Goal: Navigation & Orientation: Find specific page/section

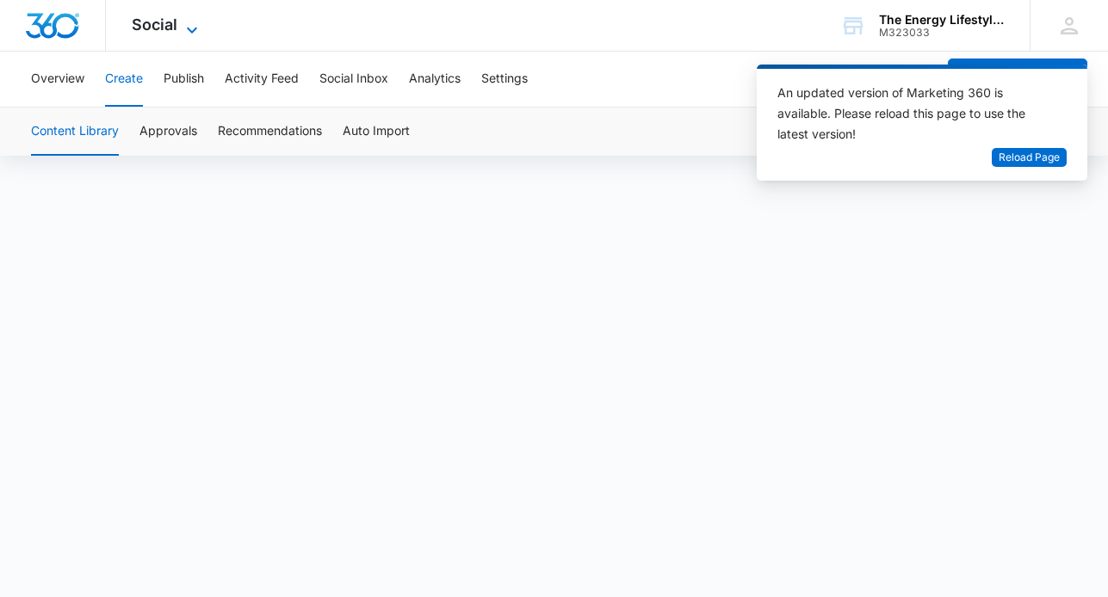
click at [151, 27] on span "Social" at bounding box center [155, 24] width 46 height 18
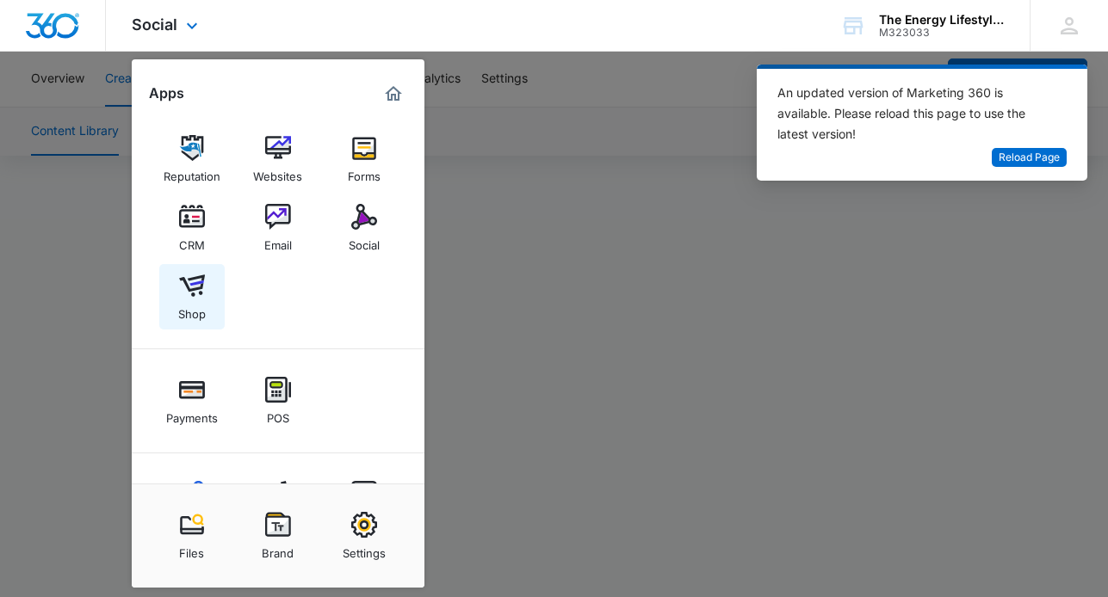
click at [191, 287] on img at bounding box center [192, 286] width 26 height 26
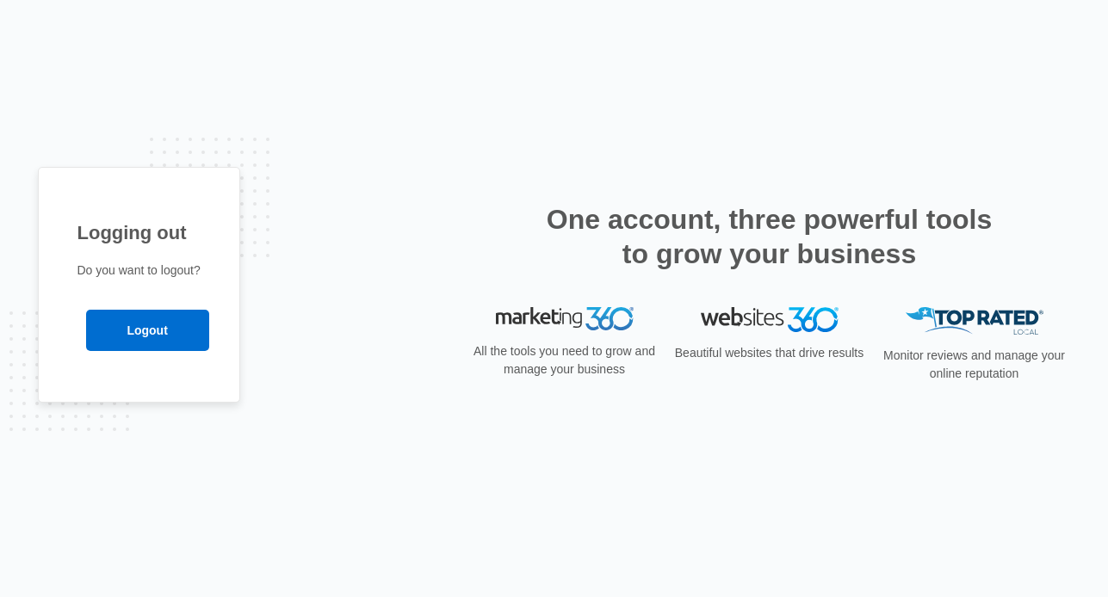
click at [375, 239] on div "Logging out Do you want to logout? Logout" at bounding box center [554, 298] width 1033 height 263
click at [476, 133] on div "Logging out Do you want to logout? Logout" at bounding box center [554, 298] width 1108 height 597
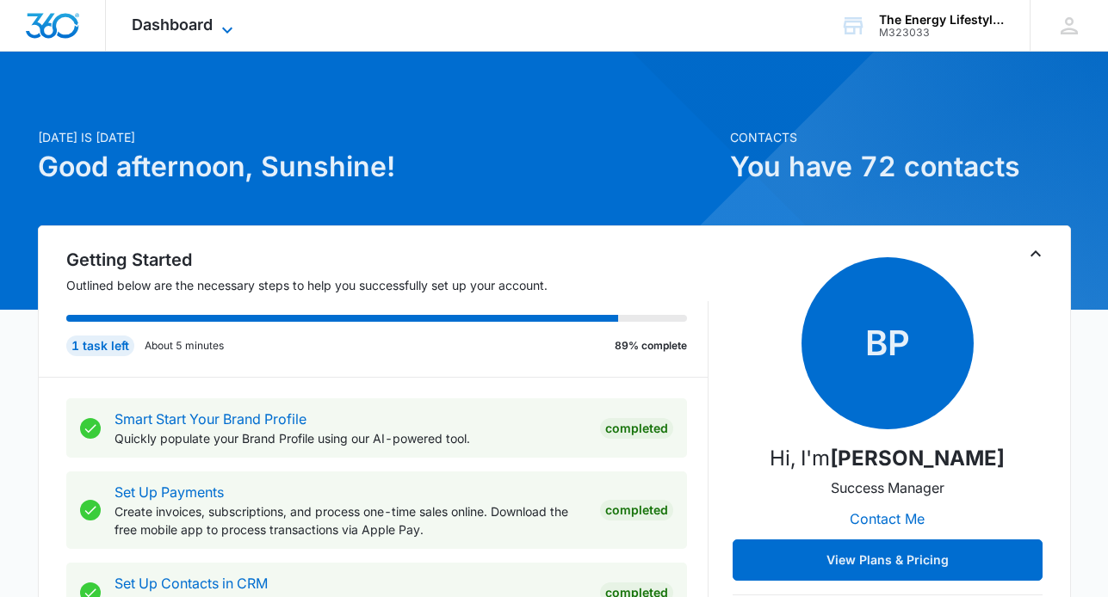
click at [226, 25] on icon at bounding box center [227, 30] width 21 height 21
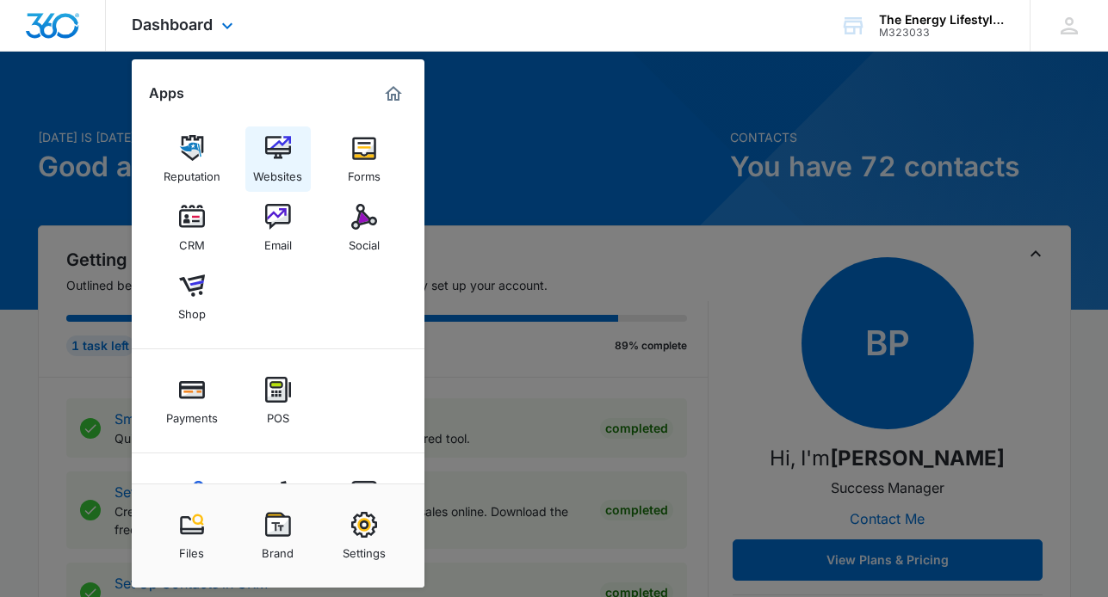
click at [279, 151] on img at bounding box center [278, 148] width 26 height 26
